Goal: Information Seeking & Learning: Learn about a topic

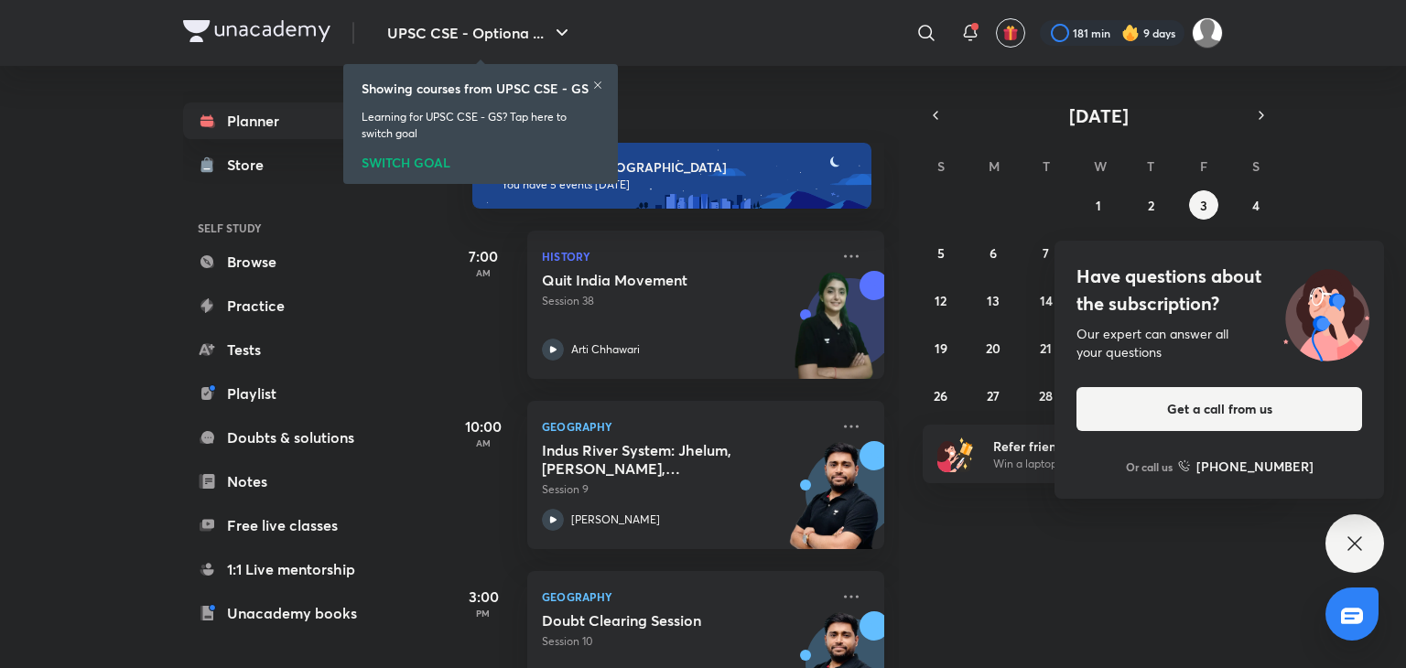
click at [440, 162] on div "SWITCH GOAL" at bounding box center [480, 159] width 238 height 20
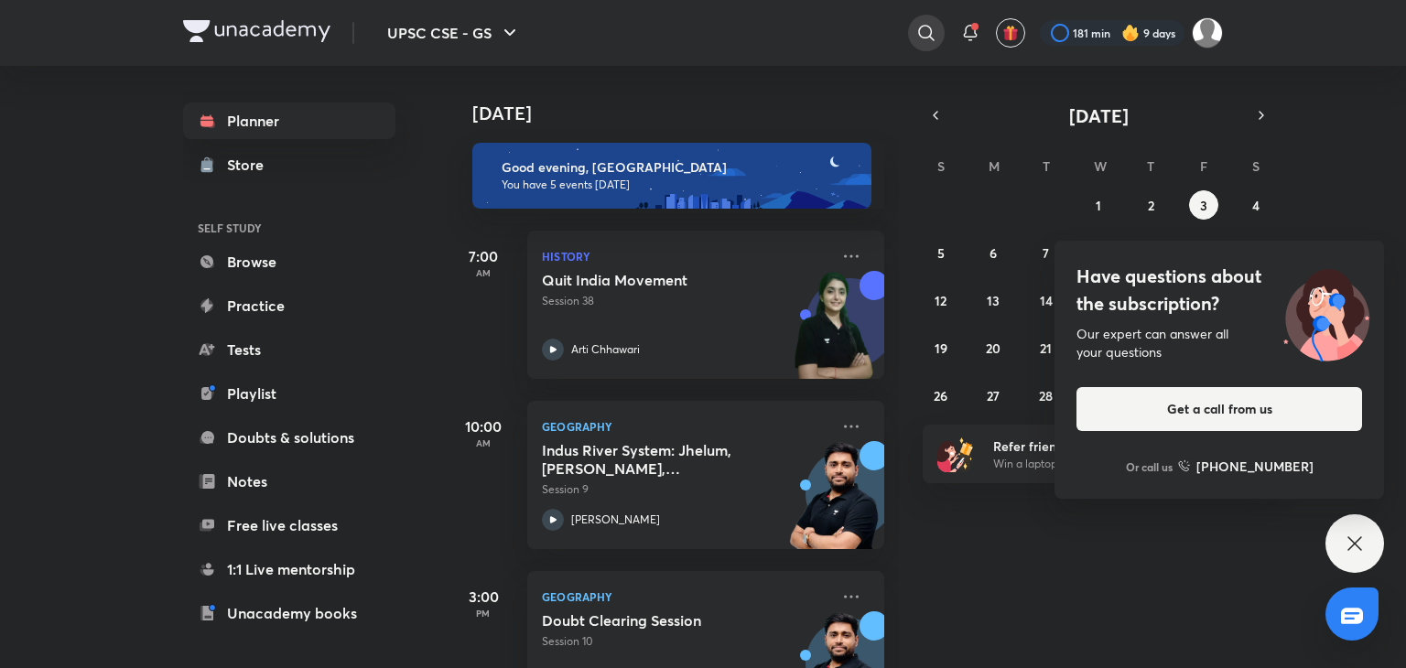
click at [927, 45] on div at bounding box center [926, 33] width 37 height 37
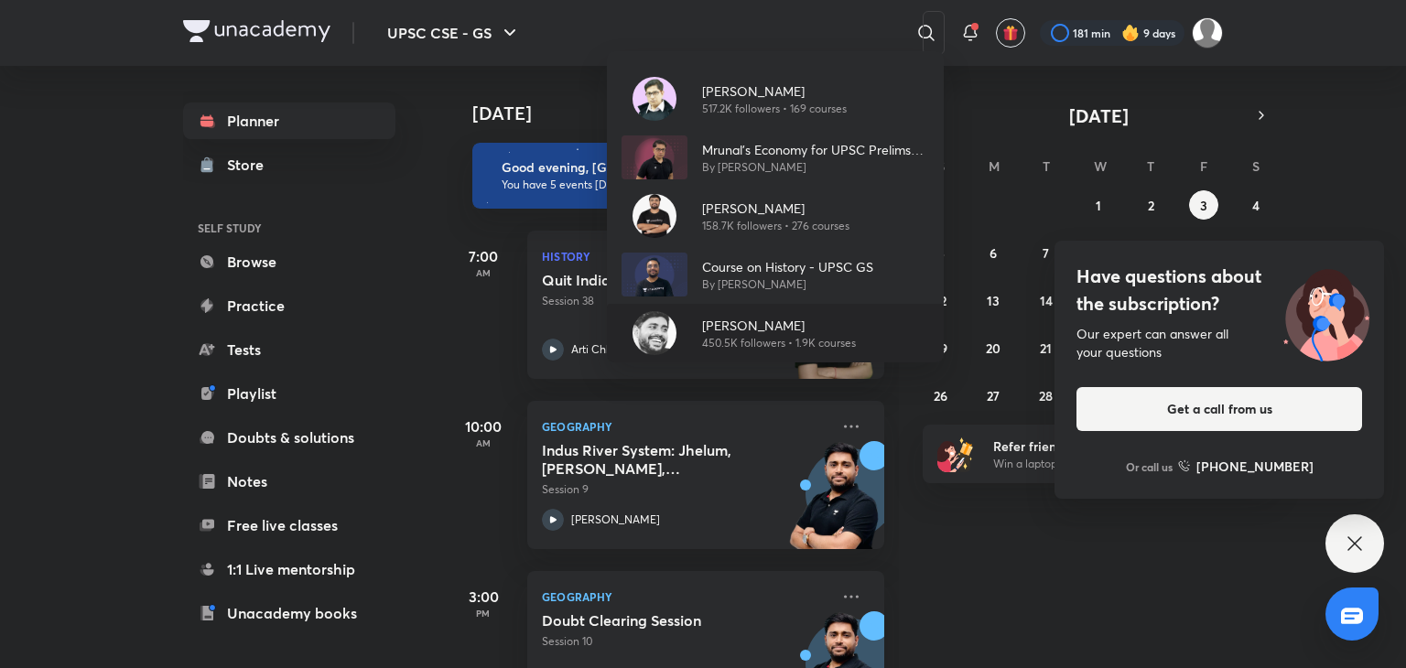
click at [693, 345] on div "[PERSON_NAME] 450.5K followers • 1.9K courses" at bounding box center [771, 334] width 168 height 36
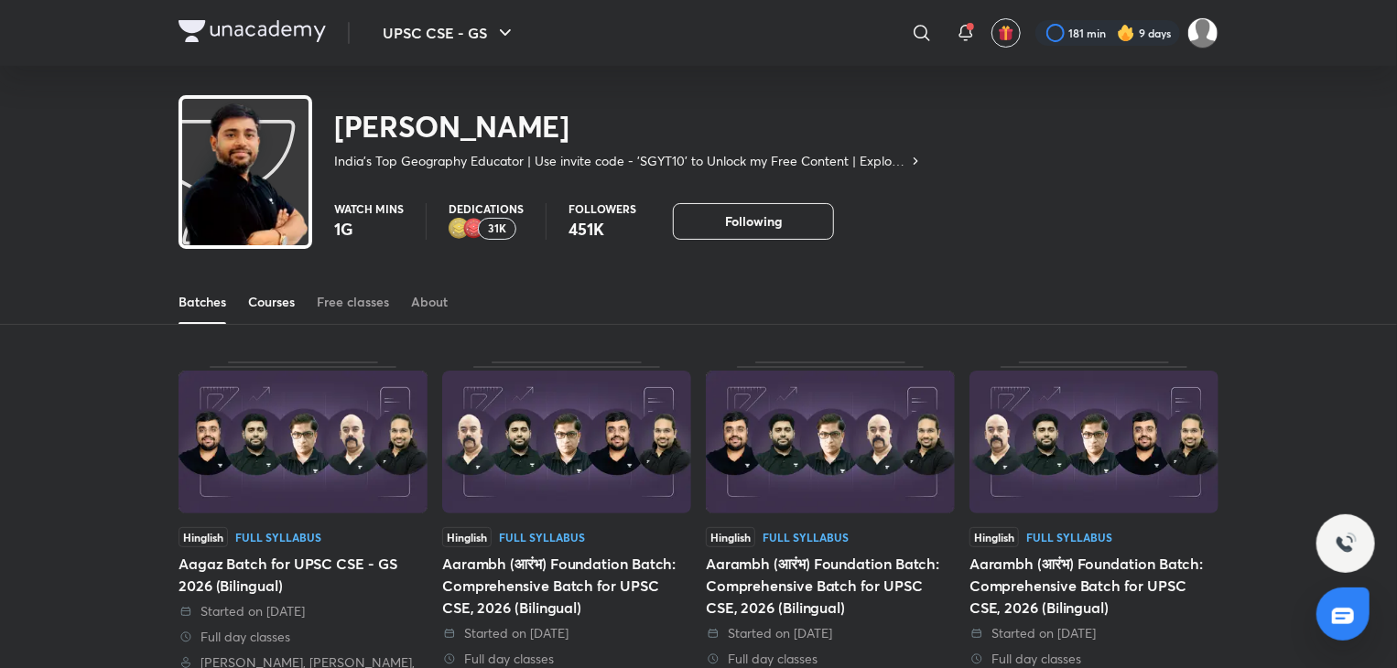
click at [281, 316] on link "Courses" at bounding box center [271, 302] width 47 height 44
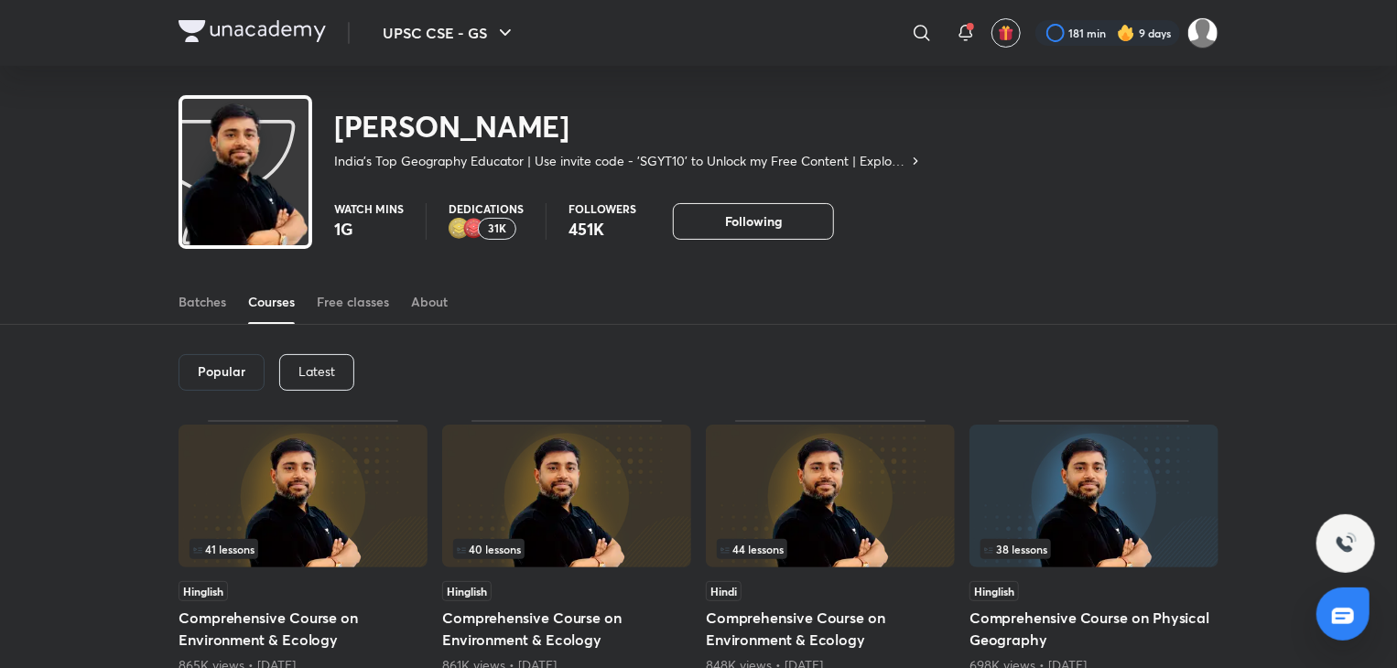
click at [330, 360] on div "Latest" at bounding box center [316, 372] width 75 height 37
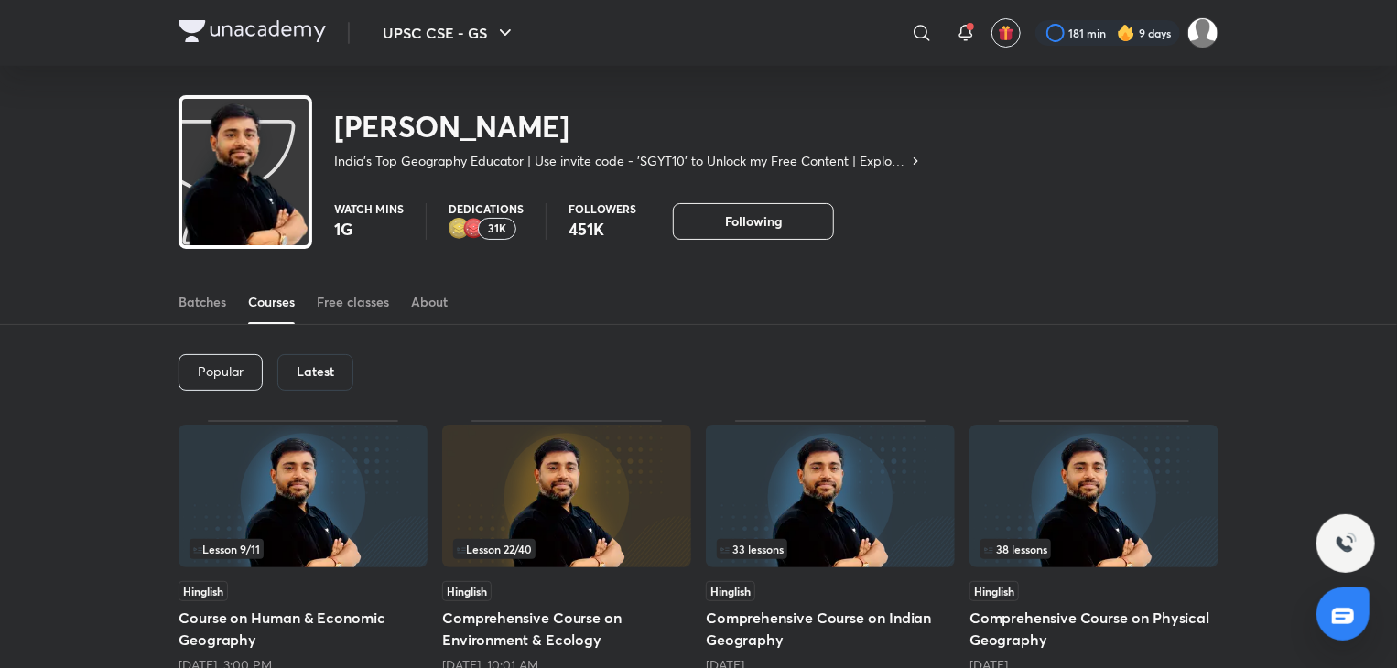
click at [886, 533] on img at bounding box center [830, 496] width 249 height 143
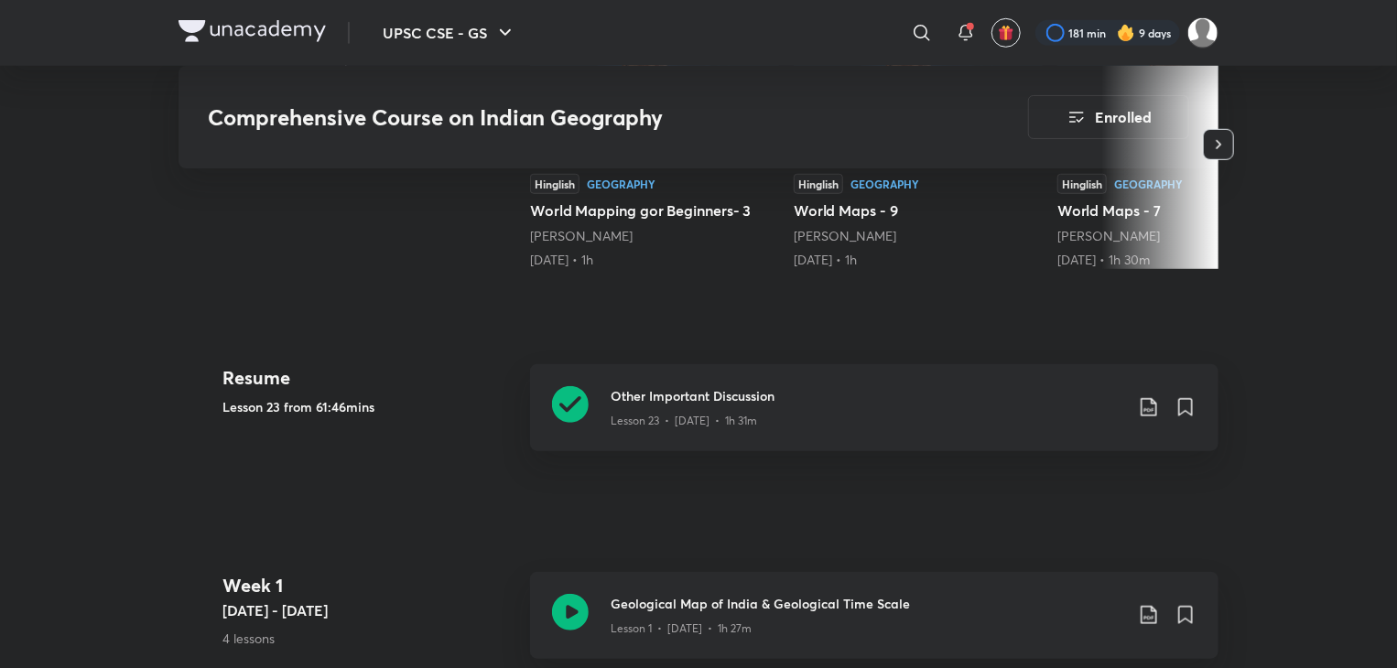
scroll to position [628, 0]
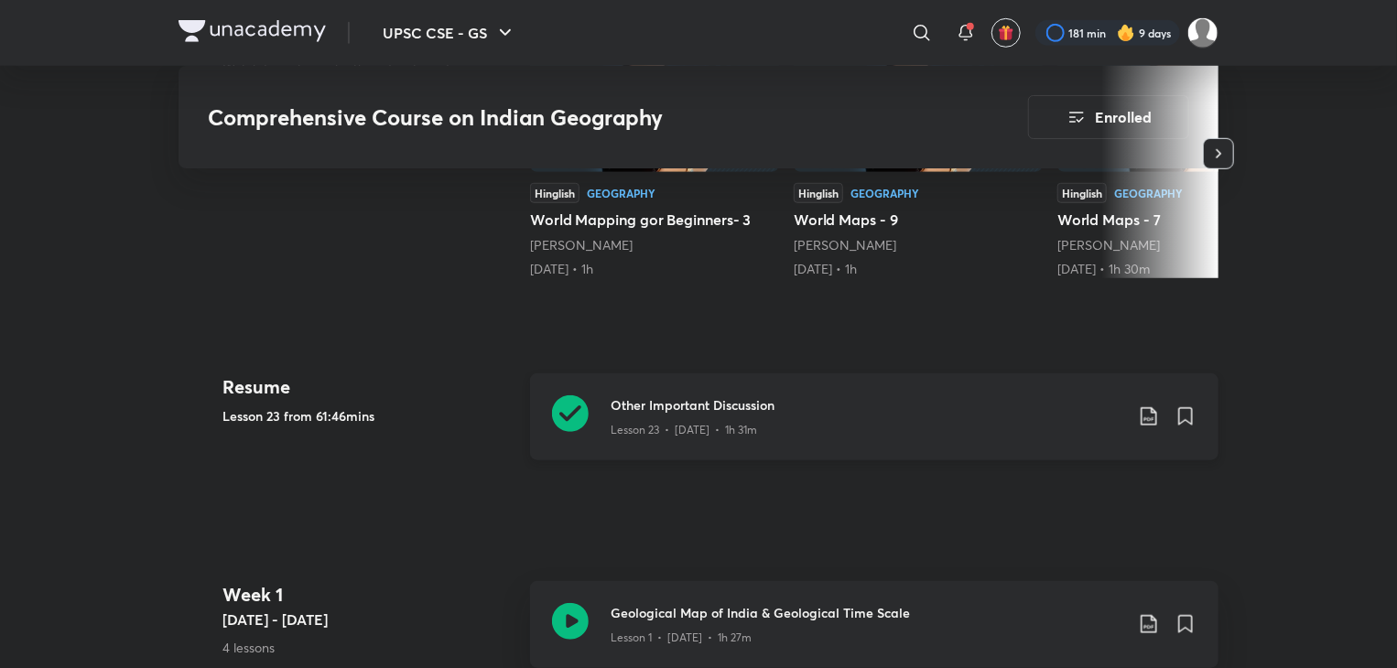
click at [604, 412] on div "Other Important Discussion Lesson 23 • [DATE] • 1h 31m" at bounding box center [874, 416] width 688 height 87
